Goal: Transaction & Acquisition: Purchase product/service

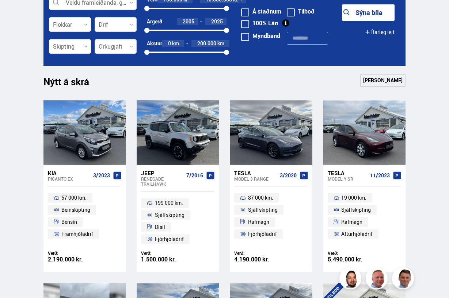
scroll to position [261, 0]
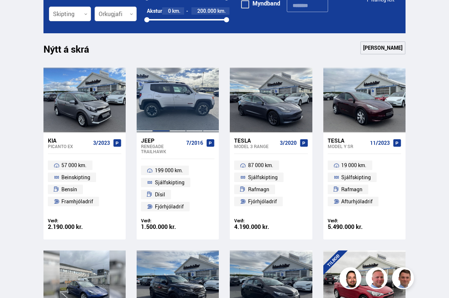
click at [166, 114] on div at bounding box center [161, 100] width 16 height 65
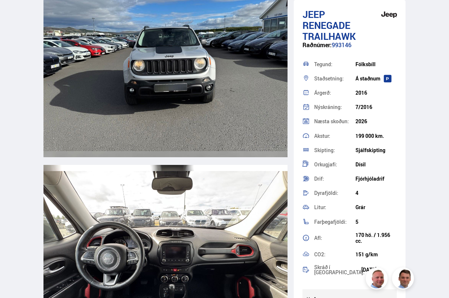
scroll to position [2311, 0]
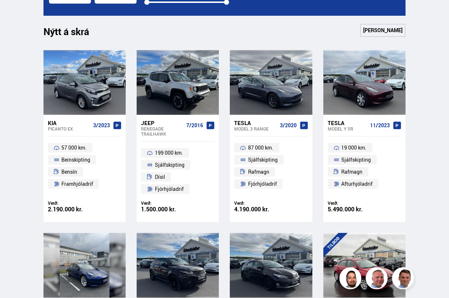
scroll to position [149, 0]
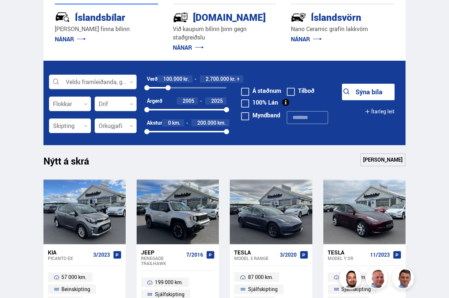
drag, startPoint x: 226, startPoint y: 86, endPoint x: 168, endPoint y: 90, distance: 58.3
click at [168, 90] on div at bounding box center [168, 87] width 5 height 5
drag, startPoint x: 168, startPoint y: 87, endPoint x: 159, endPoint y: 88, distance: 8.8
click at [159, 88] on div at bounding box center [158, 87] width 5 height 5
drag, startPoint x: 147, startPoint y: 110, endPoint x: 189, endPoint y: 110, distance: 42.0
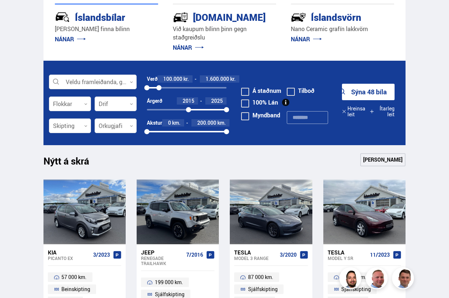
click at [189, 110] on div at bounding box center [188, 109] width 5 height 5
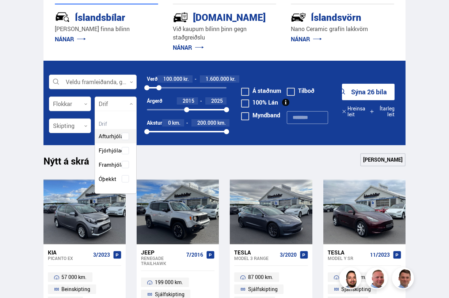
click at [133, 102] on div at bounding box center [116, 104] width 42 height 15
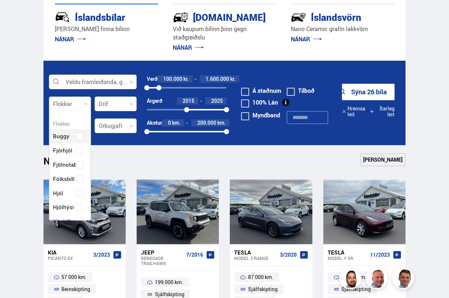
click at [84, 103] on icon at bounding box center [85, 103] width 3 height 3
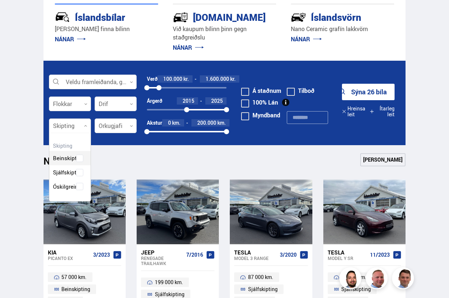
click at [84, 125] on div at bounding box center [70, 126] width 42 height 15
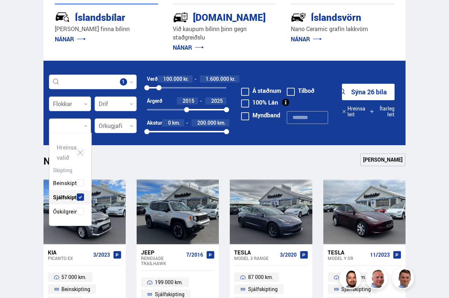
click at [79, 171] on div "Beinskipting Sjálfskipting Óskilgreint" at bounding box center [70, 191] width 42 height 53
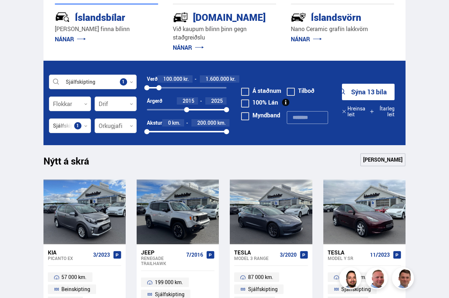
click at [366, 90] on button "Sýna 13 bíla" at bounding box center [368, 92] width 53 height 16
